Goal: Task Accomplishment & Management: Manage account settings

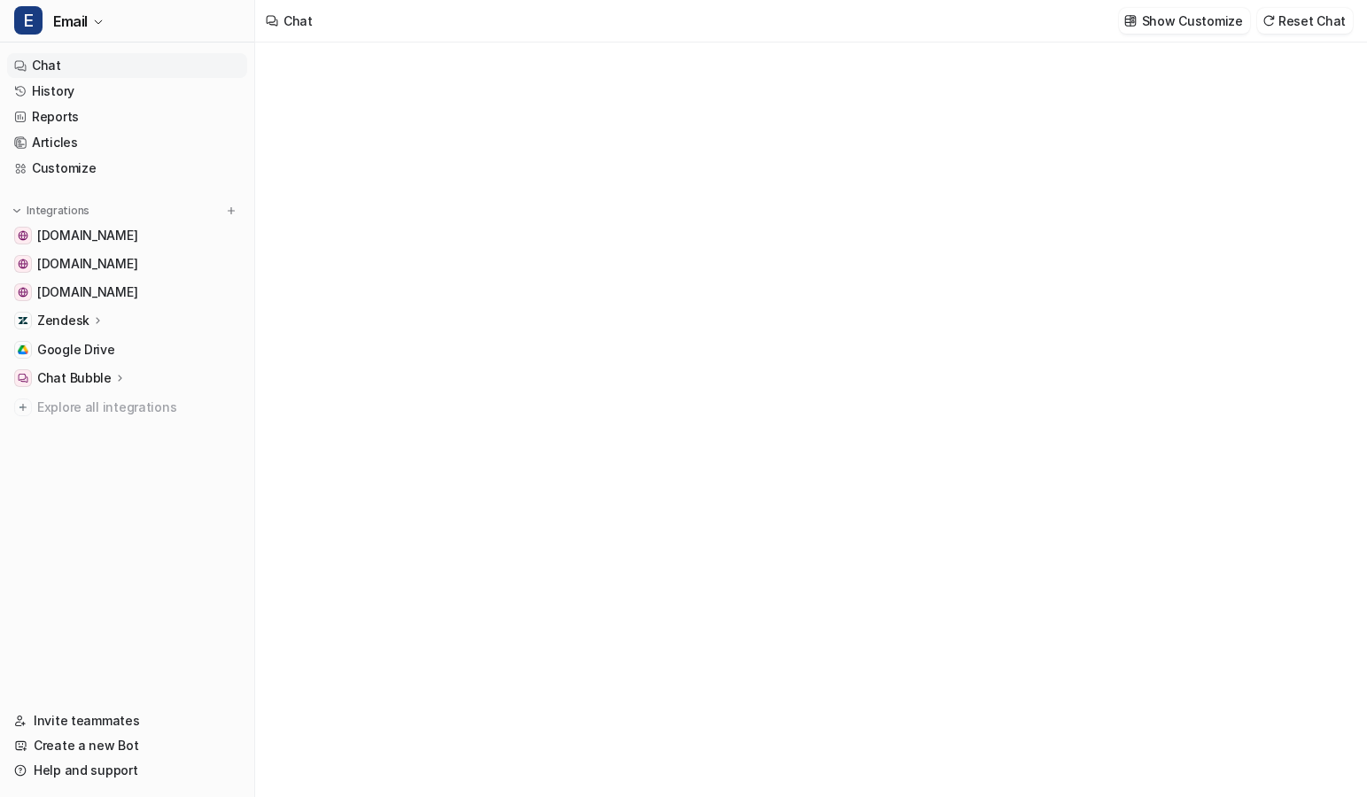
type textarea "**********"
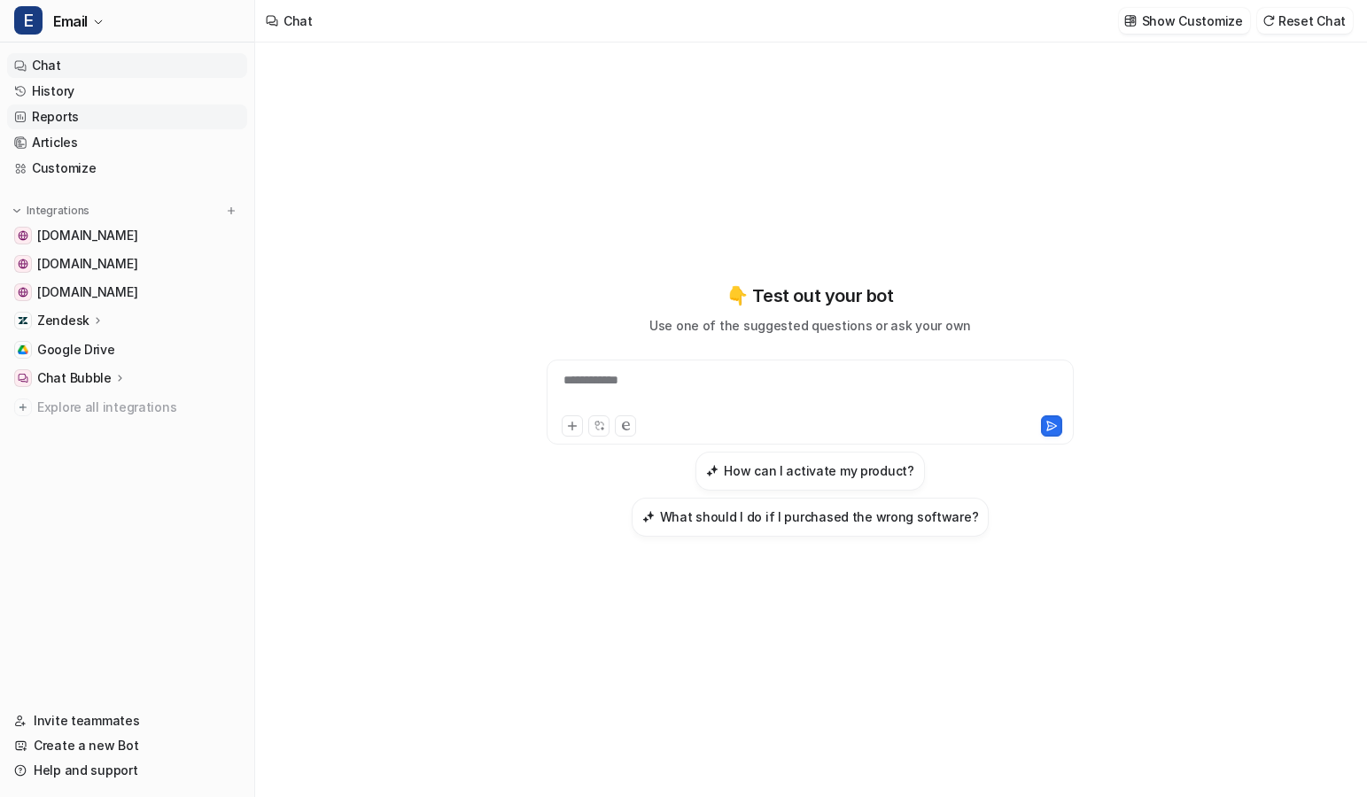
click at [47, 114] on link "Reports" at bounding box center [127, 117] width 240 height 25
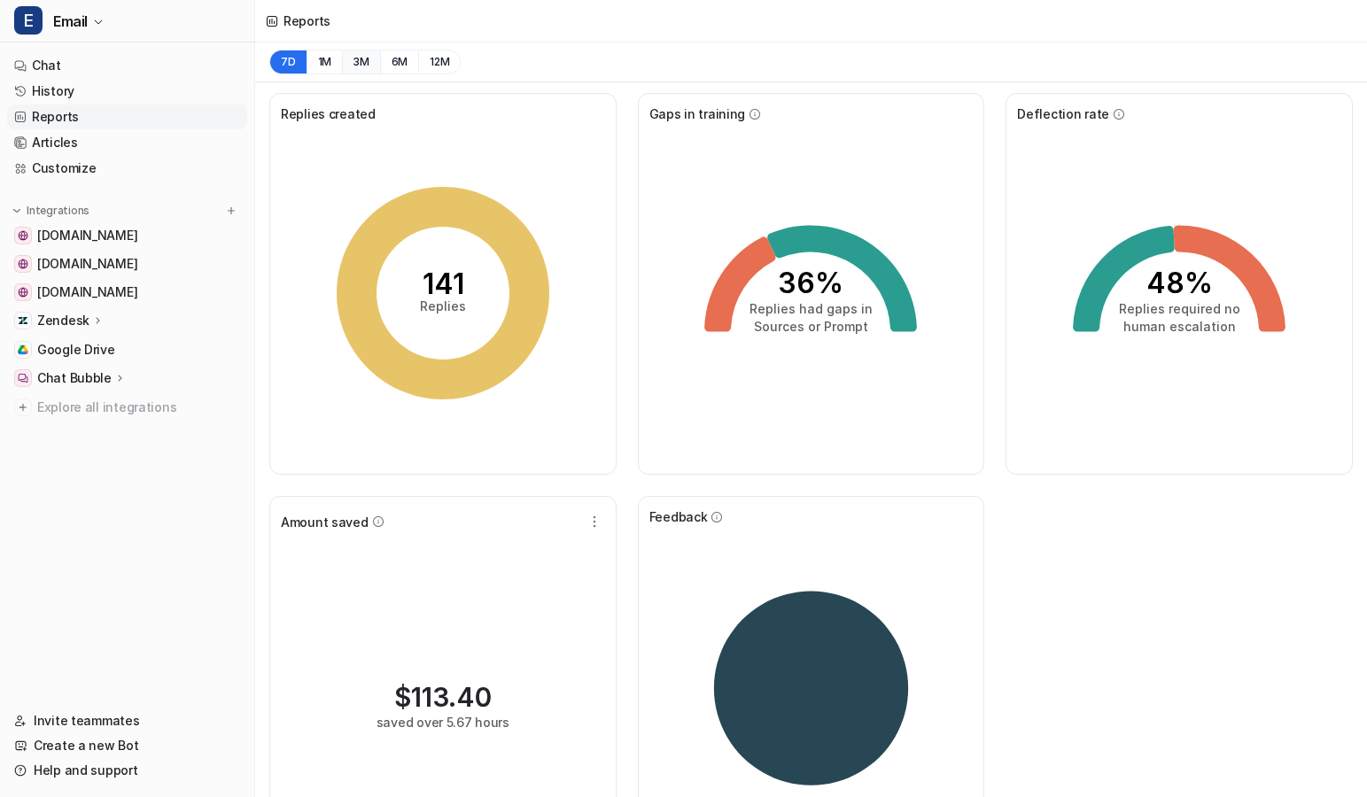
click at [362, 62] on button "3M" at bounding box center [361, 62] width 38 height 25
click at [291, 59] on button "7D" at bounding box center [287, 62] width 37 height 25
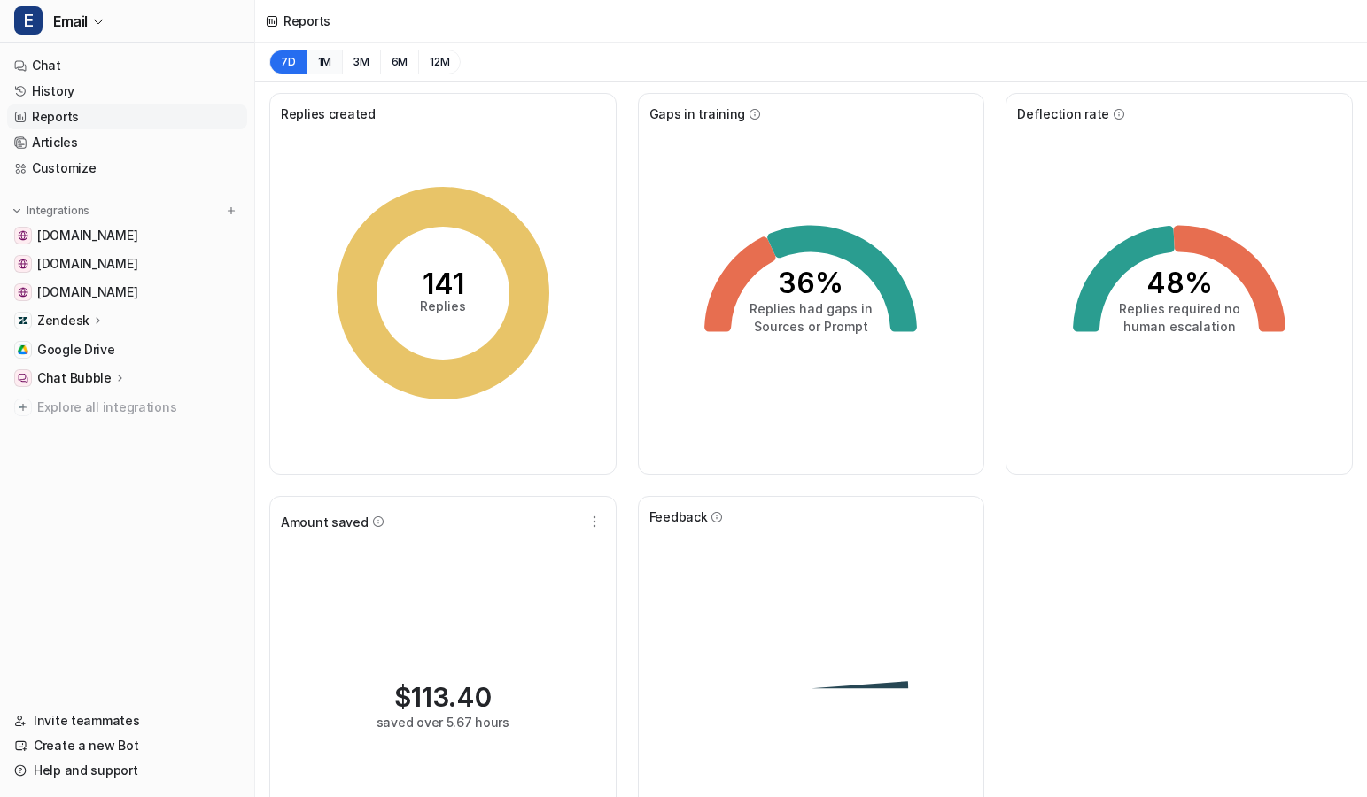
click at [326, 68] on button "1M" at bounding box center [325, 62] width 36 height 25
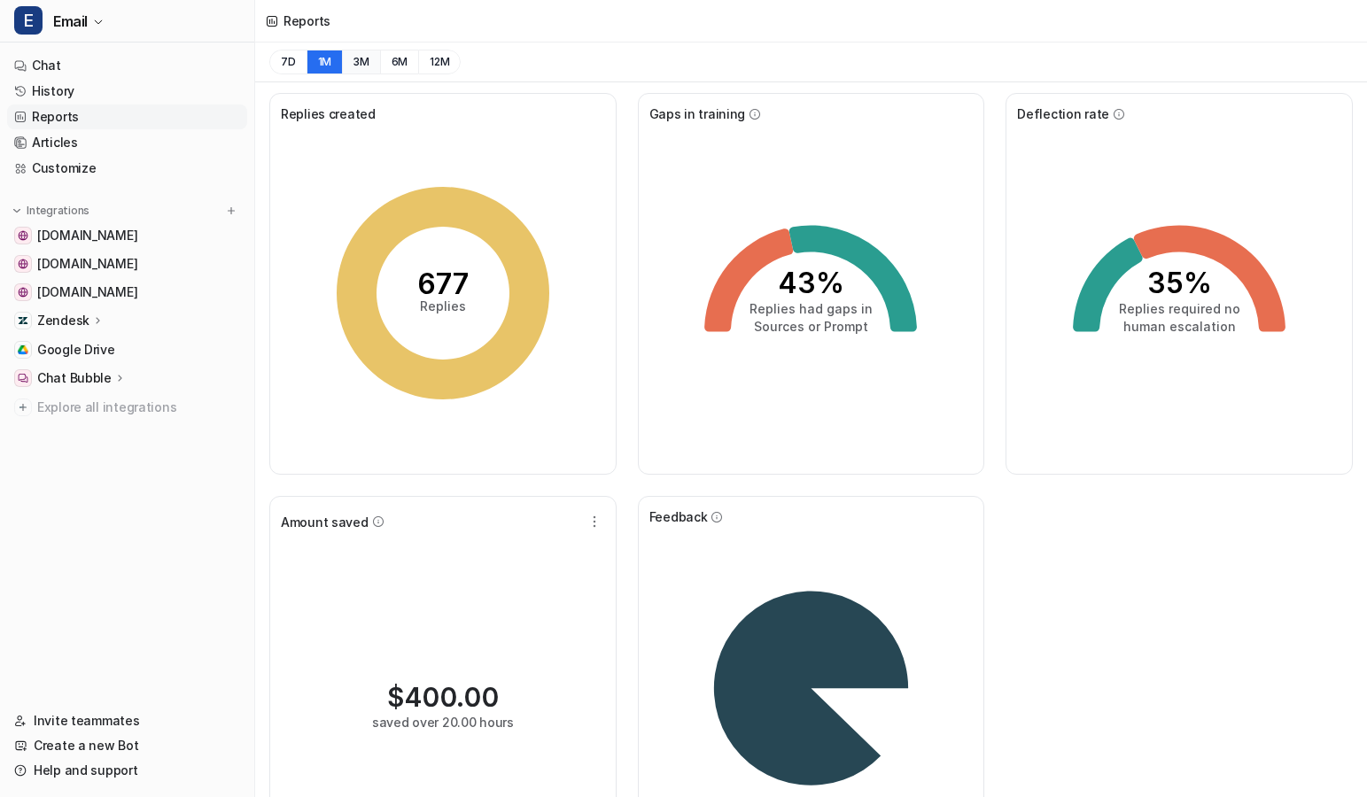
click at [361, 67] on button "3M" at bounding box center [361, 62] width 38 height 25
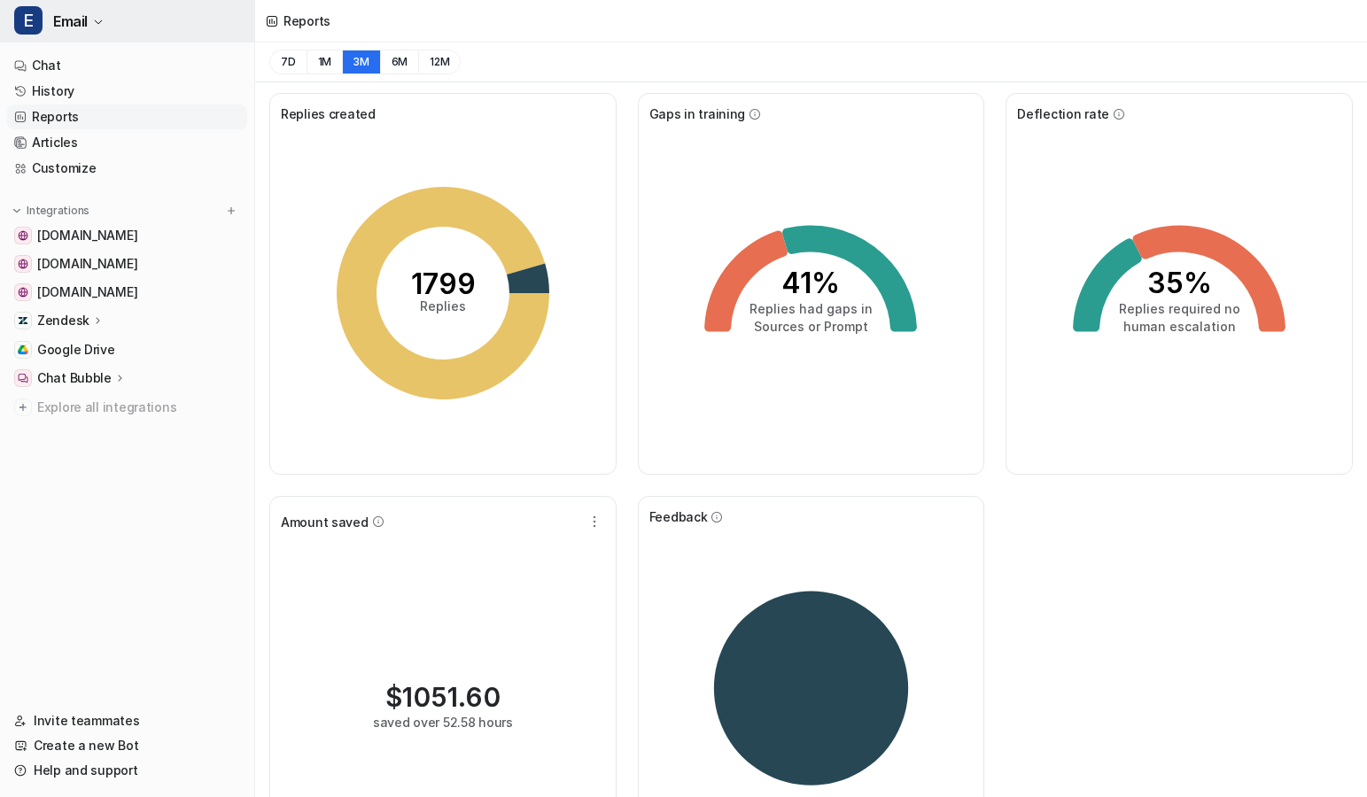
click at [84, 25] on span "Email" at bounding box center [70, 21] width 35 height 25
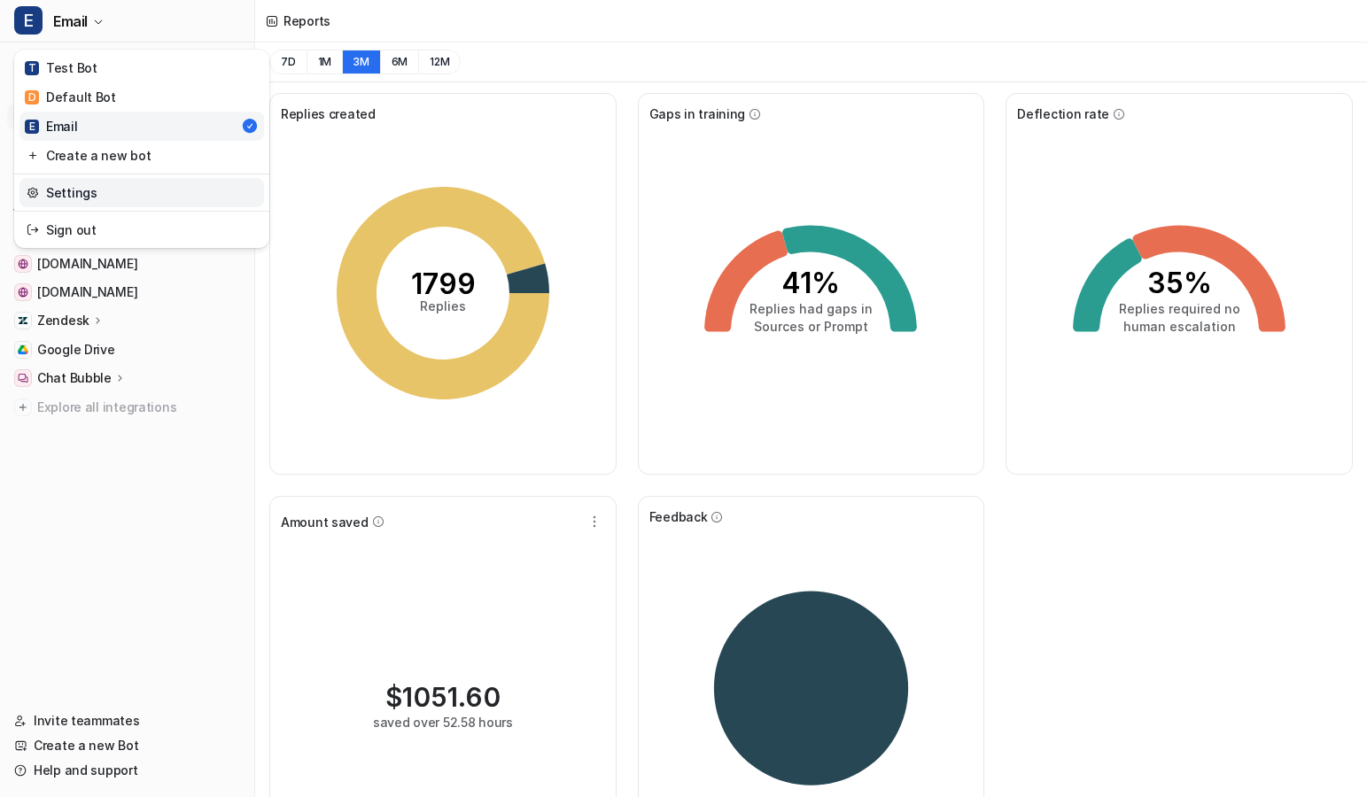
click at [85, 195] on link "Settings" at bounding box center [141, 192] width 245 height 29
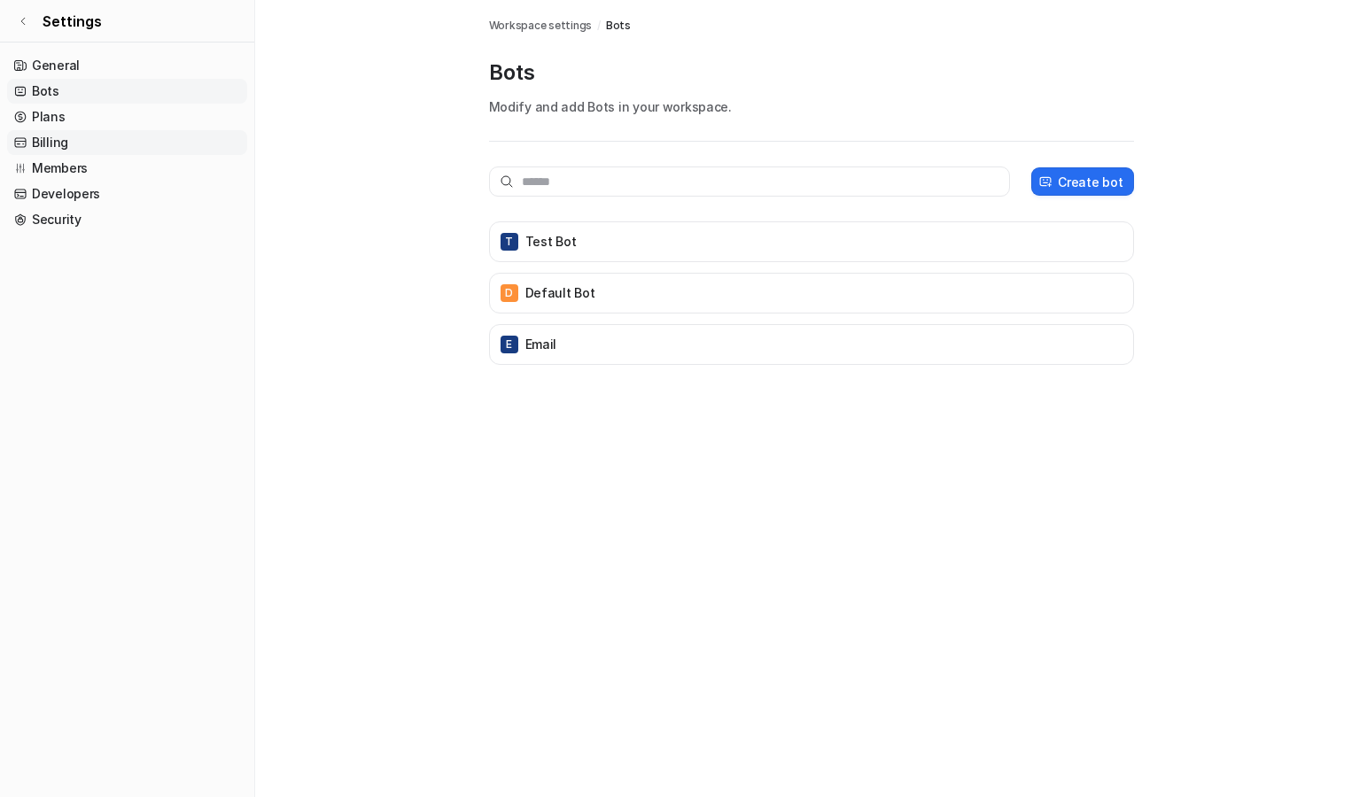
click at [62, 148] on link "Billing" at bounding box center [127, 142] width 240 height 25
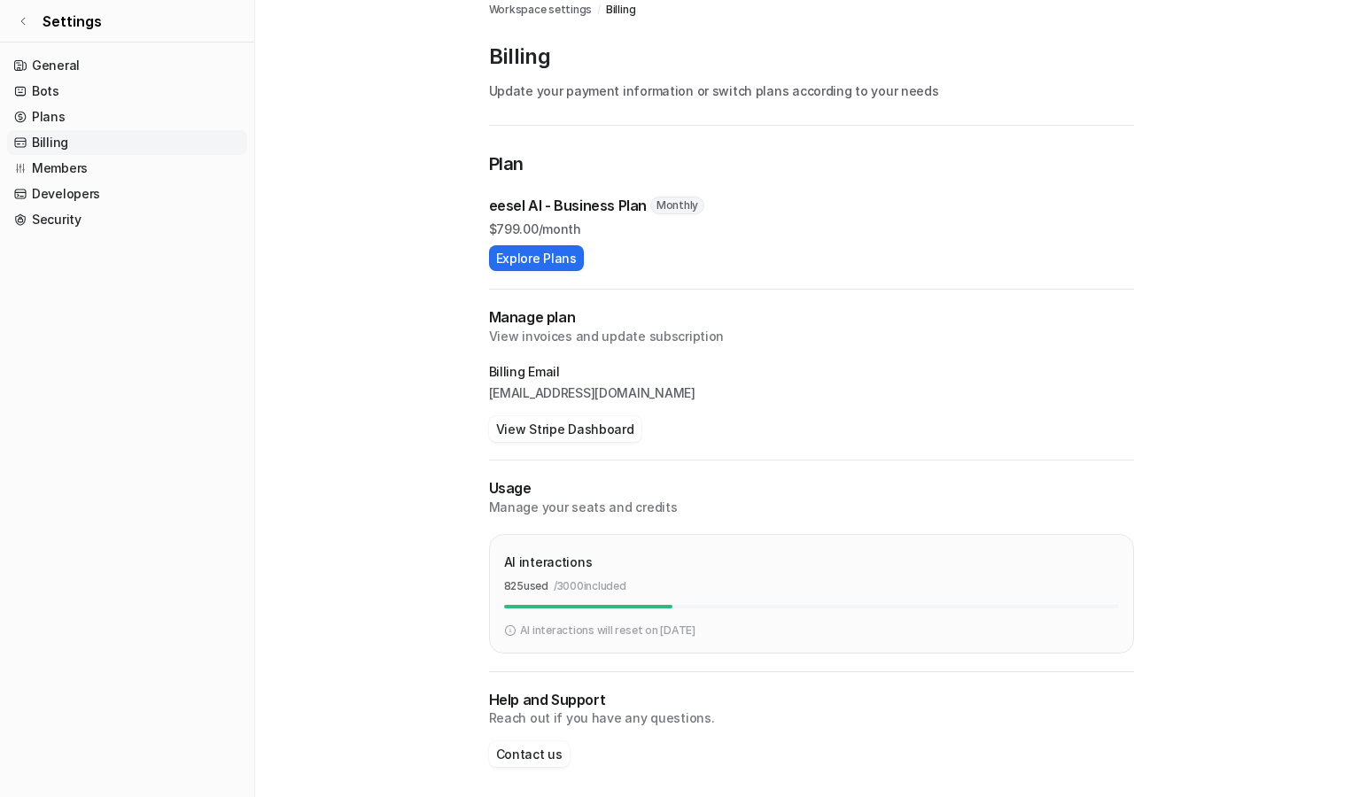
scroll to position [15, 0]
click at [567, 424] on button "View Stripe Dashboard" at bounding box center [565, 430] width 152 height 26
